Goal: Information Seeking & Learning: Understand process/instructions

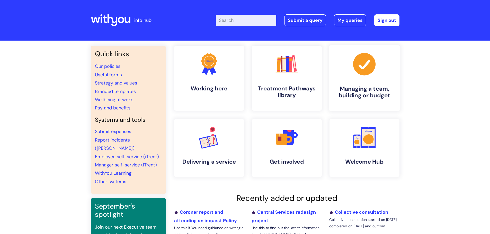
click at [370, 83] on link ".cls-1{fill:#a53144;stroke-width:0px;} Managing a team, building or budget" at bounding box center [364, 78] width 71 height 66
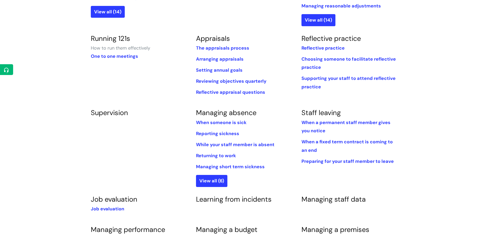
scroll to position [206, 0]
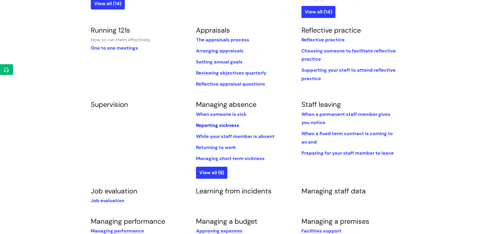
click at [226, 126] on link "Reporting sickness" at bounding box center [217, 125] width 43 height 6
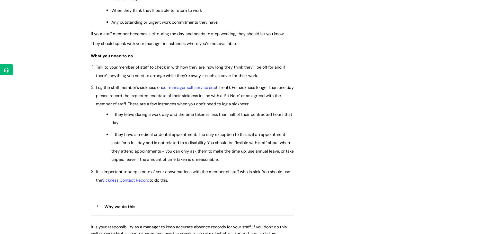
scroll to position [154, 0]
